Goal: Use online tool/utility: Utilize a website feature to perform a specific function

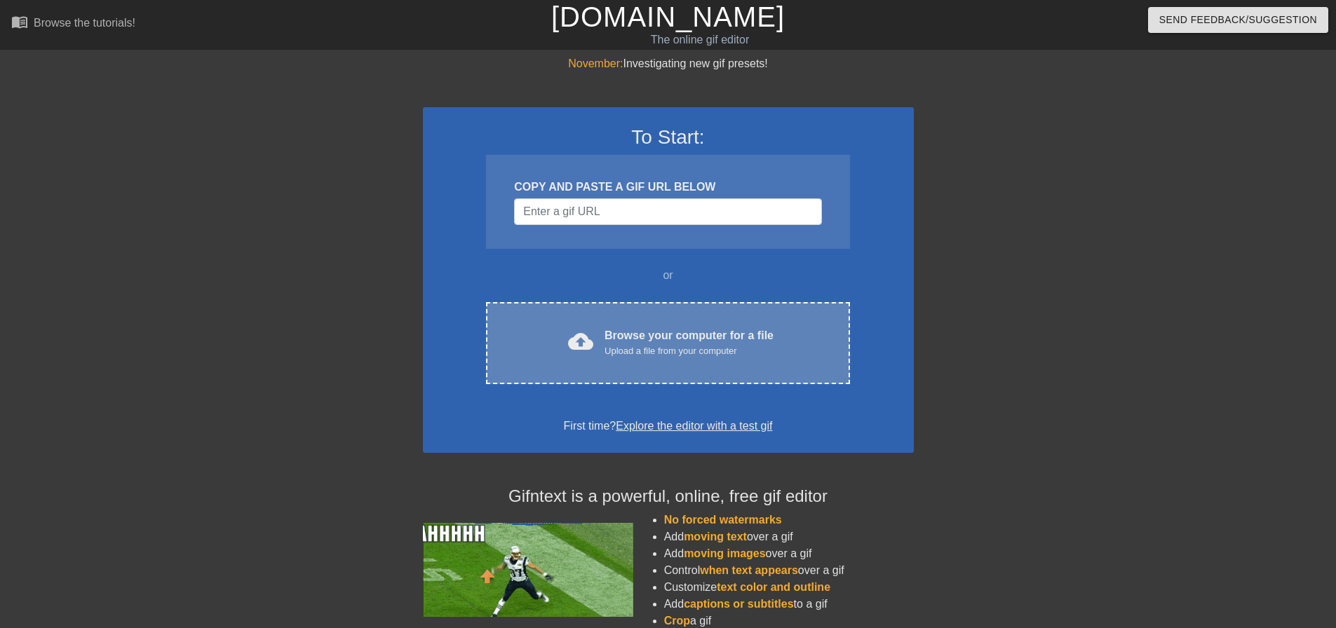
click at [631, 331] on div "Browse your computer for a file Upload a file from your computer" at bounding box center [689, 343] width 169 height 31
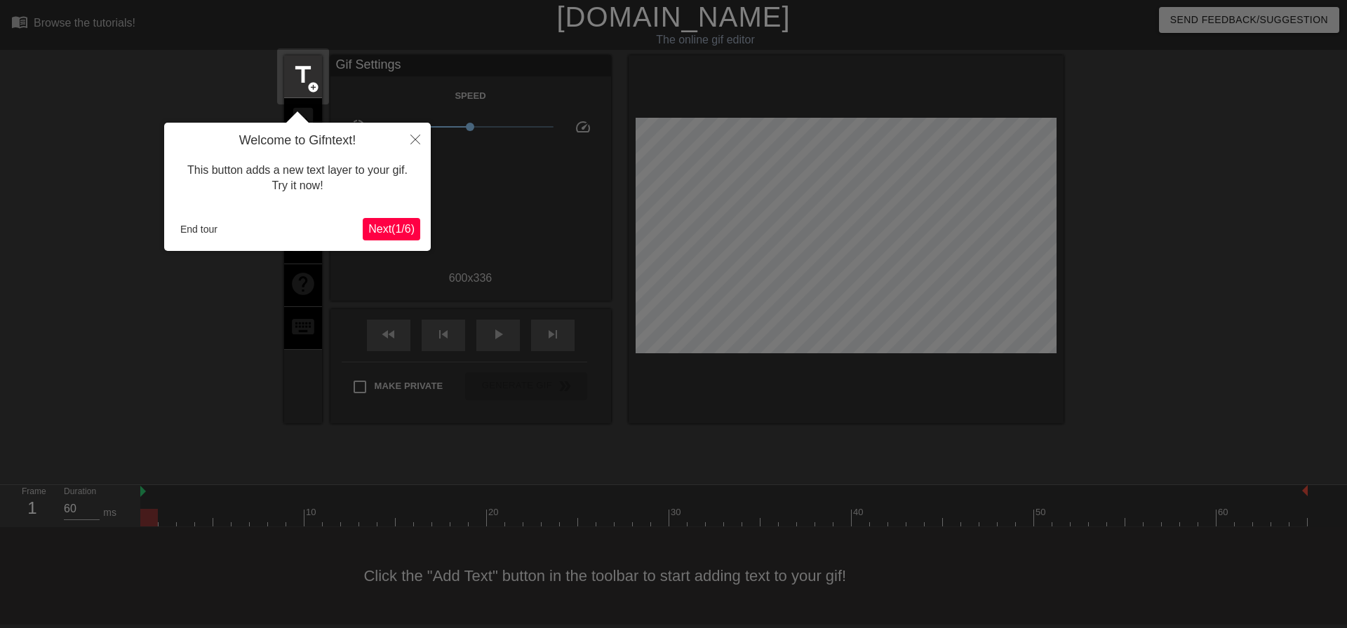
click at [197, 250] on div "Welcome to Gifntext! This button adds a new text layer to your gif. Try it now!…" at bounding box center [297, 187] width 267 height 128
click at [198, 231] on button "End tour" at bounding box center [199, 229] width 48 height 21
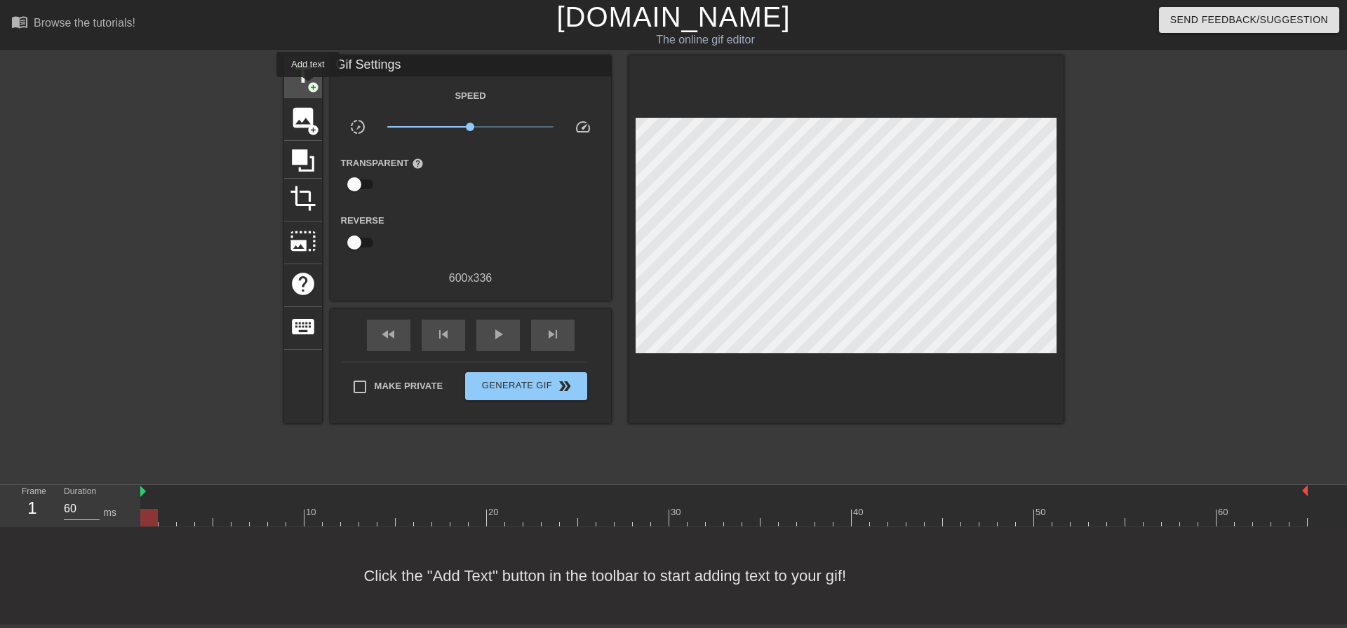
click at [307, 88] on span "add_circle" at bounding box center [313, 87] width 12 height 12
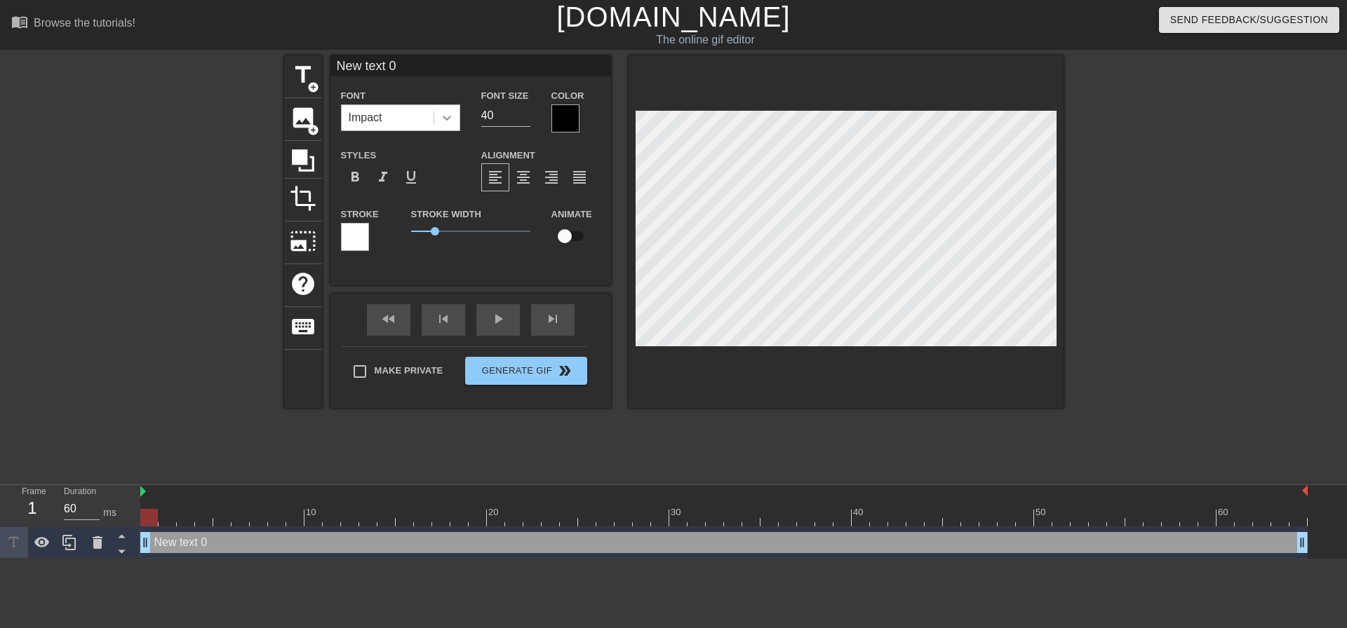
click at [440, 119] on icon at bounding box center [447, 118] width 14 height 14
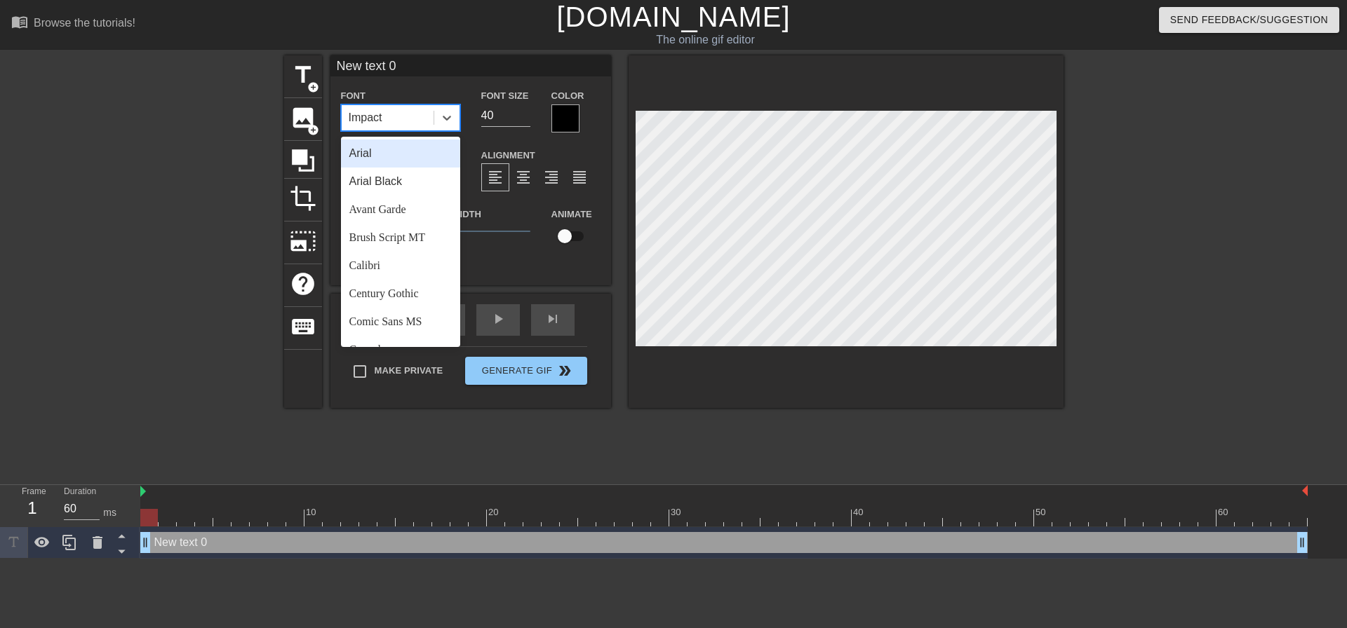
click at [412, 176] on div "Arial Black" at bounding box center [400, 182] width 119 height 28
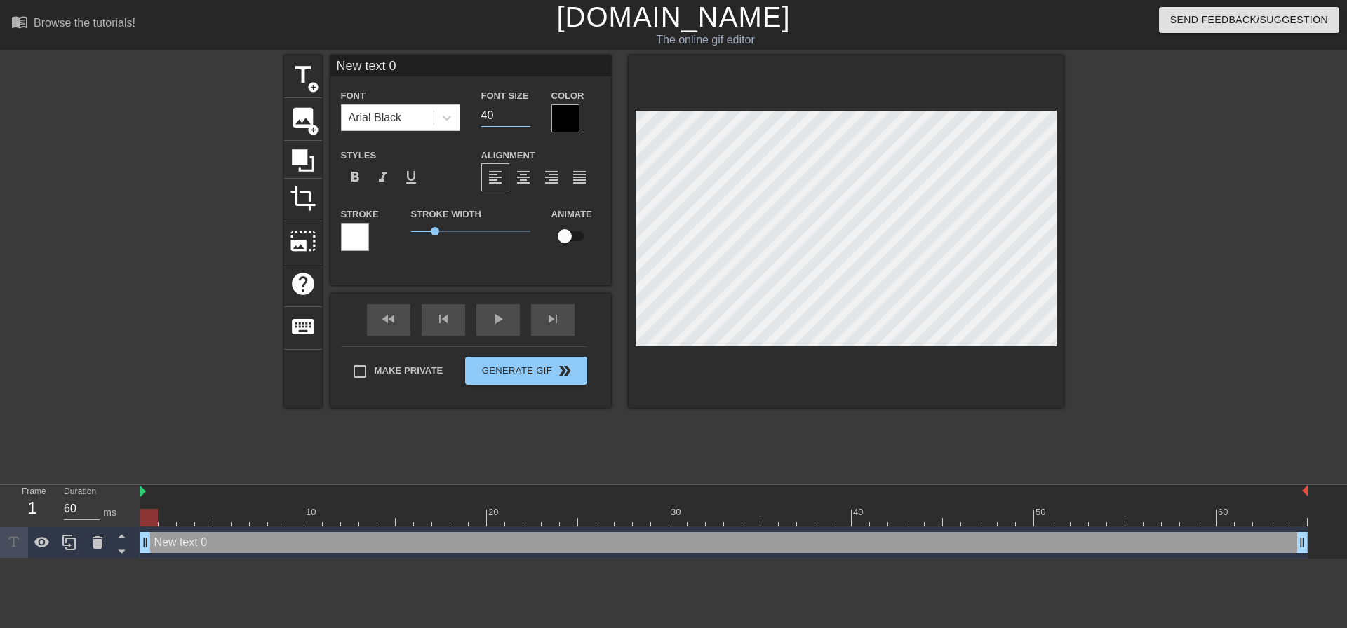
drag, startPoint x: 508, startPoint y: 115, endPoint x: 350, endPoint y: 92, distance: 159.5
click at [457, 112] on div "Font Arial Black Font Size 40 Color" at bounding box center [470, 110] width 281 height 46
type input "20"
click at [527, 173] on span "format_align_center" at bounding box center [523, 177] width 17 height 17
click at [393, 372] on label "Make Private" at bounding box center [394, 371] width 98 height 29
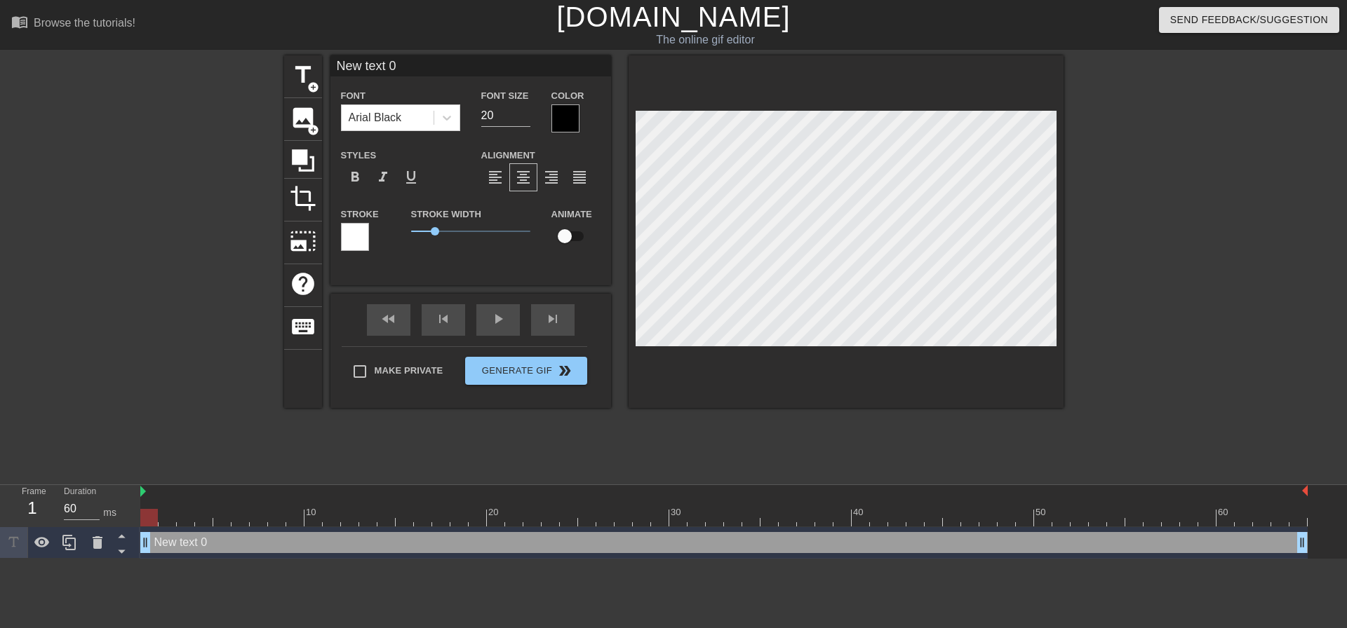
click at [375, 372] on input "Make Private" at bounding box center [359, 371] width 29 height 29
checkbox input "true"
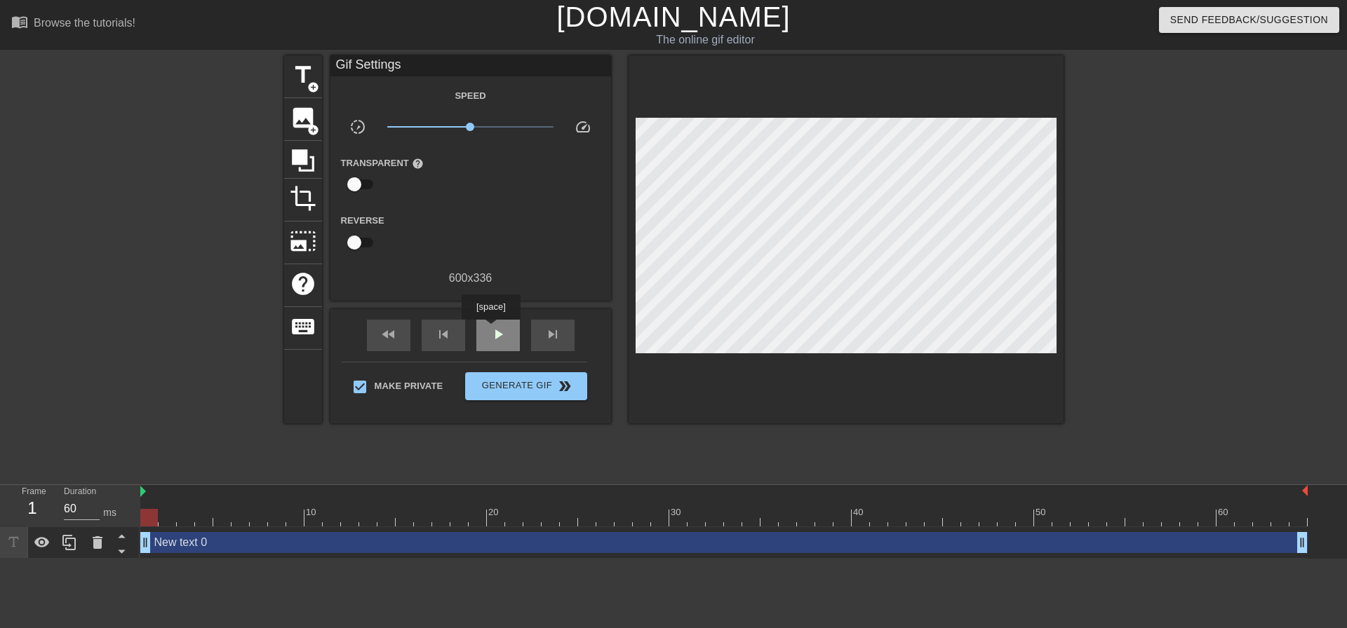
click at [490, 330] on span "play_arrow" at bounding box center [498, 334] width 17 height 17
click at [490, 330] on span "pause" at bounding box center [498, 334] width 17 height 17
drag, startPoint x: 354, startPoint y: 520, endPoint x: 166, endPoint y: 383, distance: 232.5
click at [0, 455] on div "menu_book Browse the tutorials! [DOMAIN_NAME] The online gif editor Send Feedba…" at bounding box center [673, 279] width 1347 height 559
